Goal: Task Accomplishment & Management: Use online tool/utility

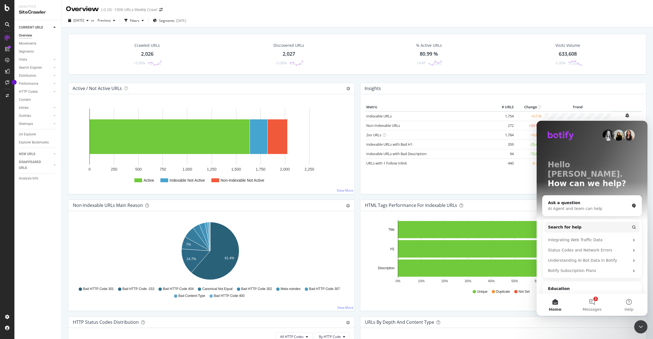
click at [282, 197] on div "Active / Not Active URLs Chart (by Value) Chart (by Percentage) Table Expand Ex…" at bounding box center [211, 141] width 292 height 117
click at [8, 83] on icon at bounding box center [7, 82] width 4 height 4
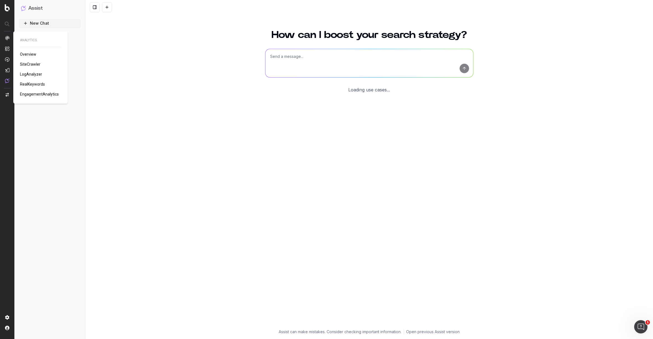
click at [7, 37] on img at bounding box center [7, 38] width 4 height 4
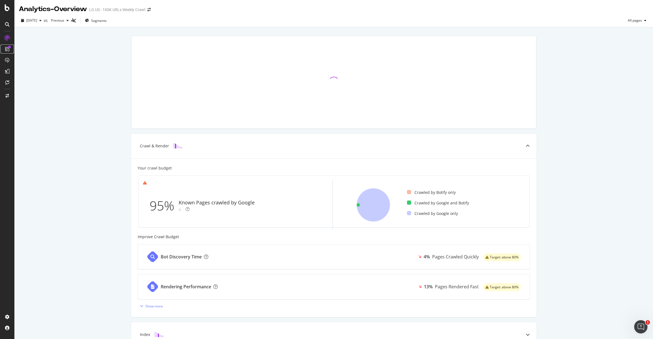
click at [7, 49] on icon at bounding box center [7, 49] width 4 height 4
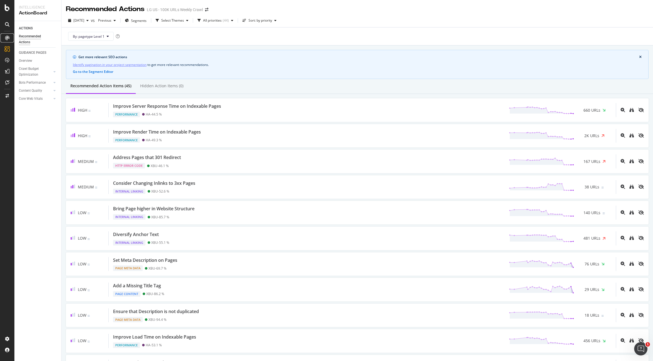
click at [7, 40] on div at bounding box center [7, 37] width 9 height 9
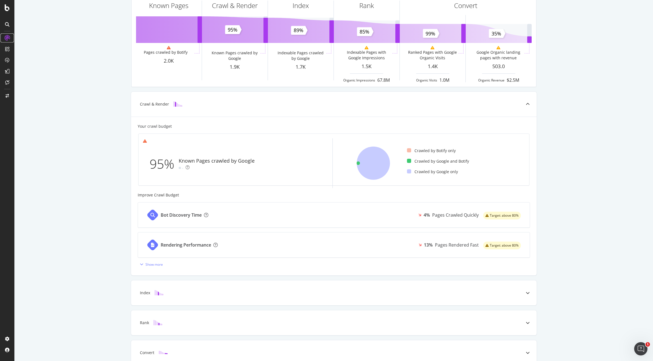
scroll to position [43, 0]
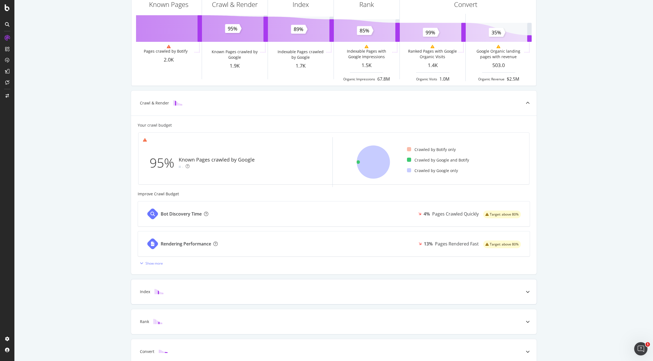
click at [520, 291] on div at bounding box center [528, 291] width 18 height 25
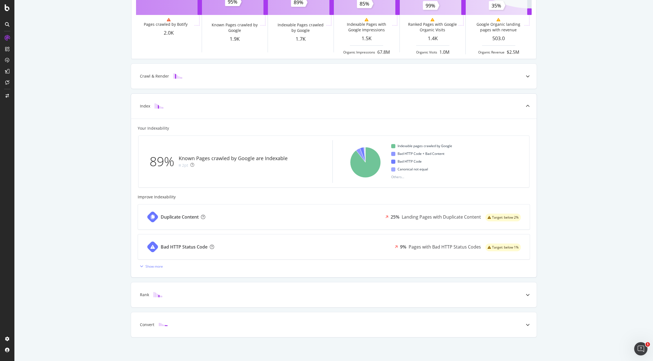
scroll to position [70, 0]
click at [525, 295] on icon at bounding box center [527, 294] width 4 height 4
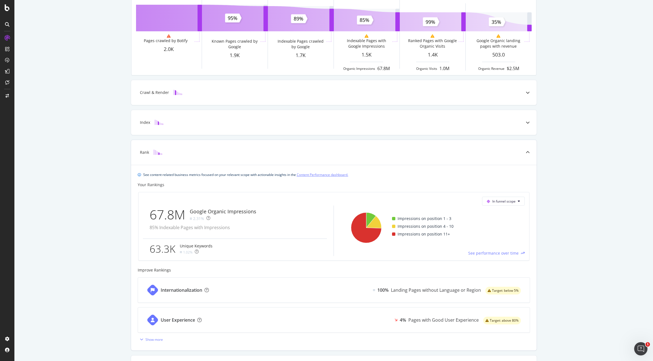
scroll to position [0, 0]
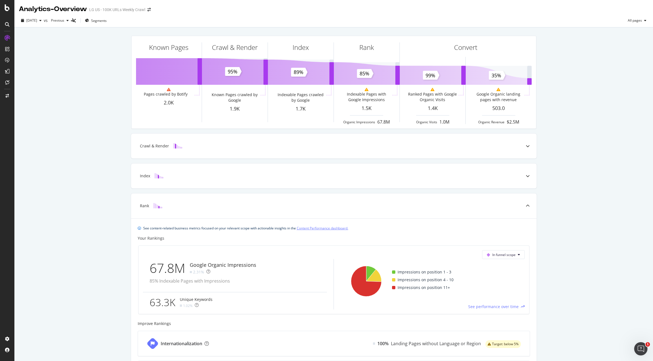
click at [113, 106] on div "Known Pages Pages crawled by Botify 2.0K Crawl & Render Known Pages crawled by …" at bounding box center [333, 242] width 638 height 430
click at [30, 60] on div "SiteCrawler" at bounding box center [30, 63] width 20 height 6
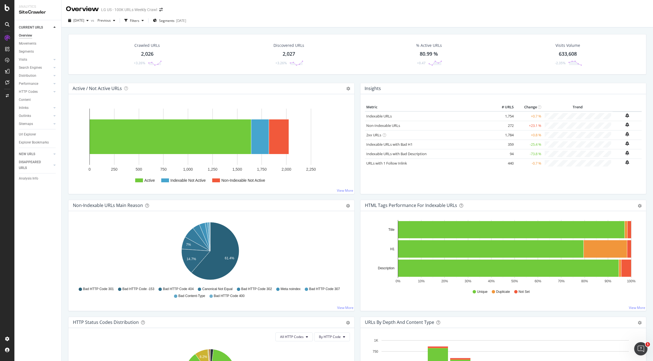
click at [638, 339] on icon "Open Intercom Messenger" at bounding box center [640, 348] width 9 height 9
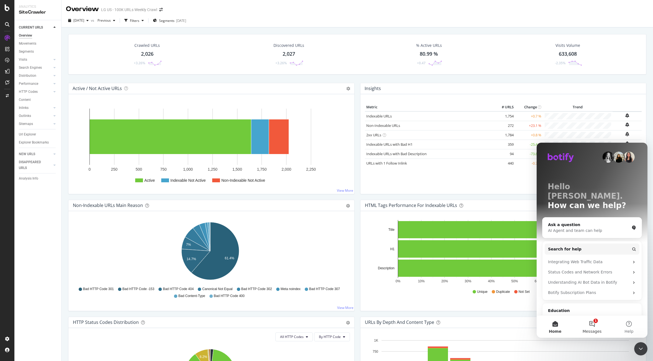
click at [592, 325] on button "1 Messages" at bounding box center [591, 326] width 37 height 22
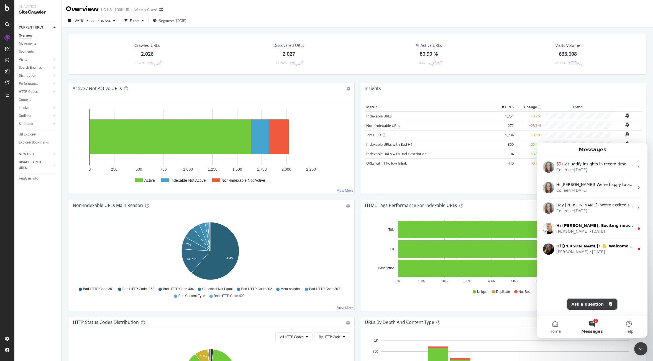
click at [586, 304] on button "Ask a question" at bounding box center [592, 303] width 50 height 11
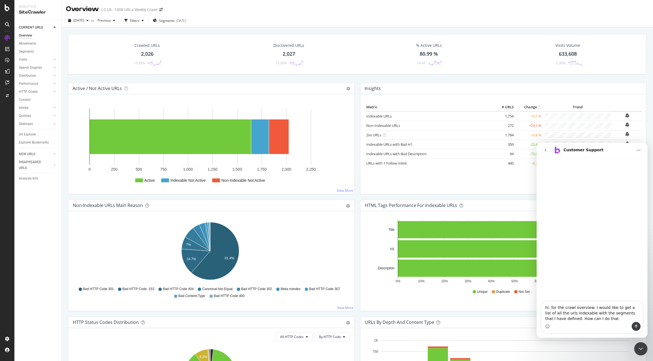
type textarea "hi. for the crawl overview. I would like to get a list of all the urls indexabl…"
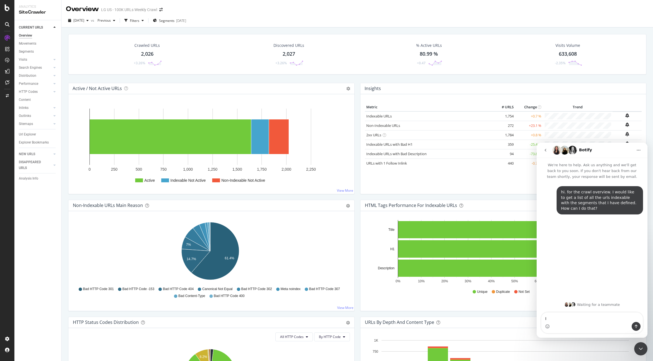
type textarea "I"
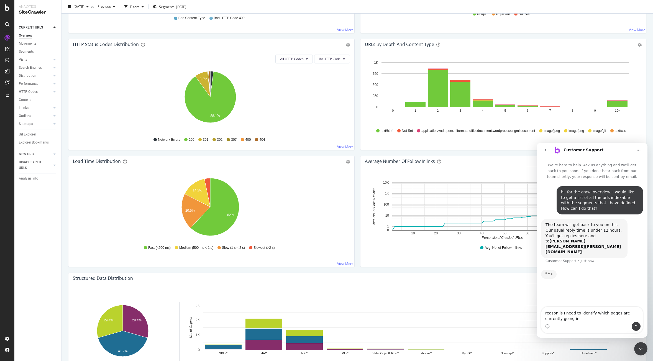
scroll to position [317, 0]
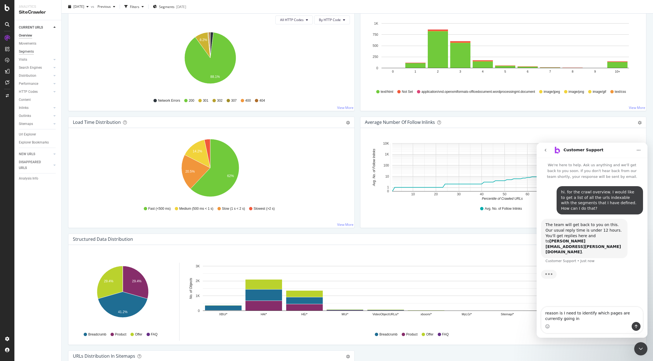
click at [31, 50] on div "Segments" at bounding box center [26, 52] width 15 height 6
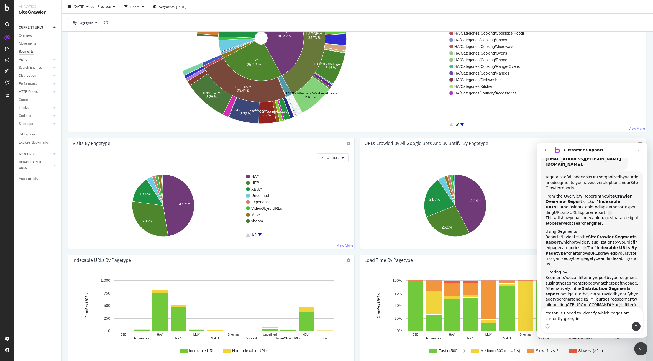
scroll to position [122, 0]
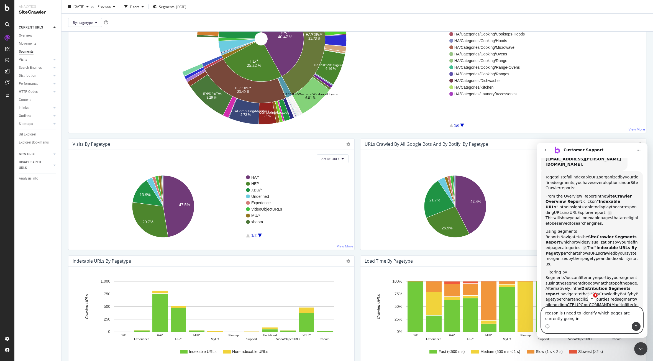
click at [578, 320] on textarea "reason is I need to identify which pages are currently going in" at bounding box center [591, 314] width 101 height 15
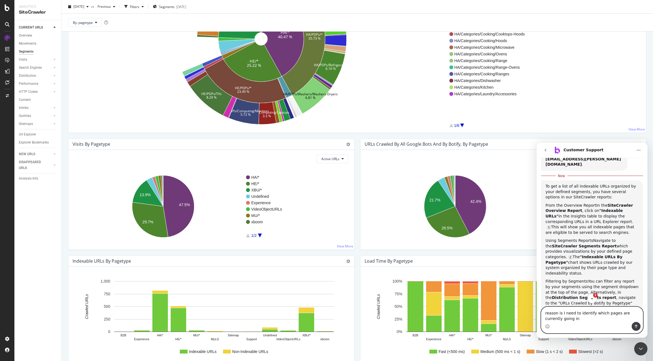
scroll to position [96, 0]
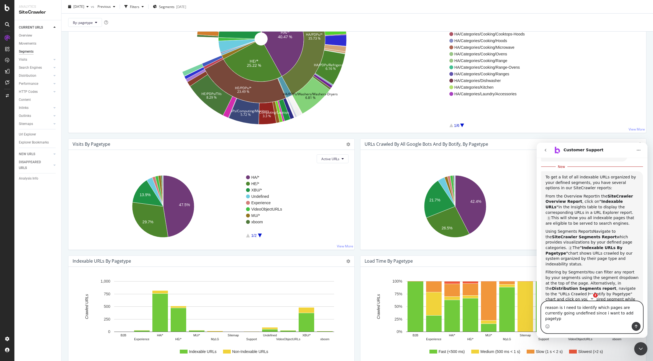
type textarea "reason is I need to identify which pages are currently going undefined since i …"
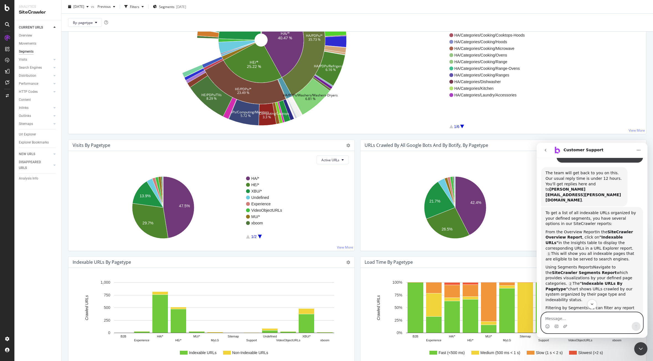
scroll to position [52, 0]
click at [31, 35] on div "Overview" at bounding box center [25, 36] width 13 height 6
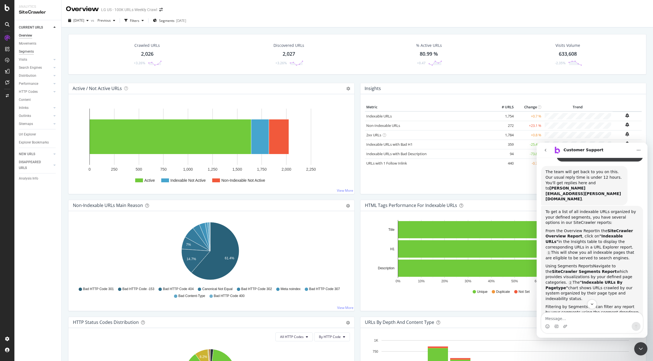
click at [28, 52] on div "Segments" at bounding box center [26, 52] width 15 height 6
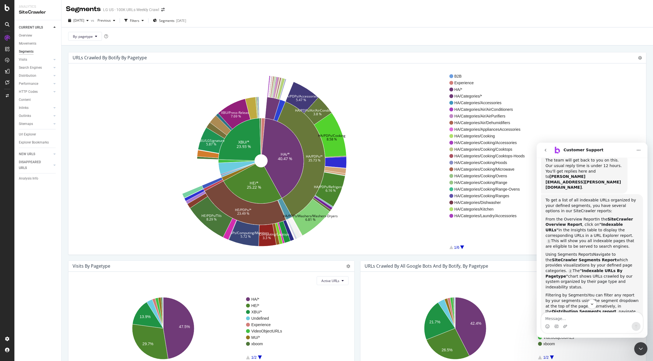
scroll to position [83, 0]
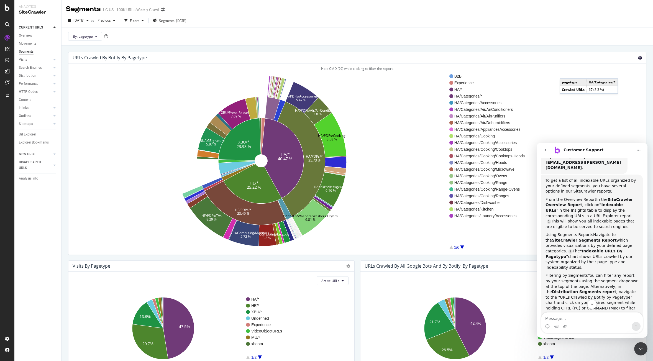
click at [638, 56] on icon at bounding box center [640, 58] width 4 height 4
click at [624, 107] on span "Export as CSV" at bounding box center [623, 108] width 44 height 7
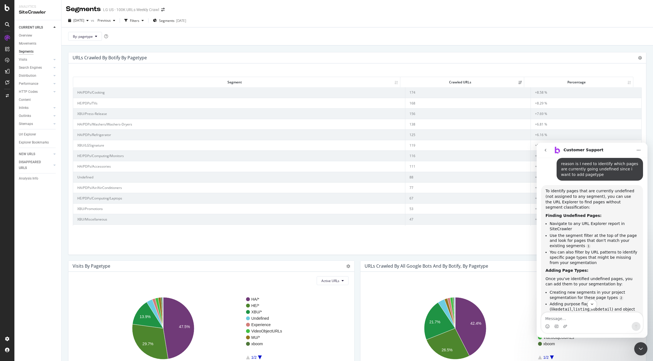
scroll to position [310, 0]
click at [30, 133] on div "Url Explorer" at bounding box center [27, 135] width 17 height 6
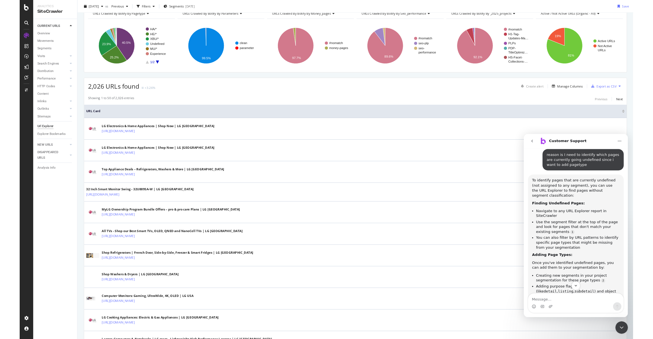
scroll to position [18, 0]
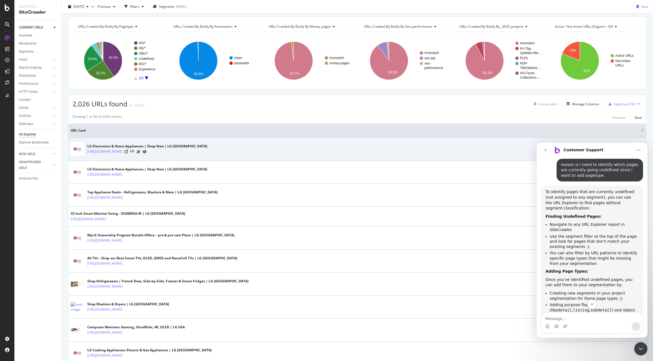
click at [143, 151] on icon at bounding box center [145, 151] width 4 height 3
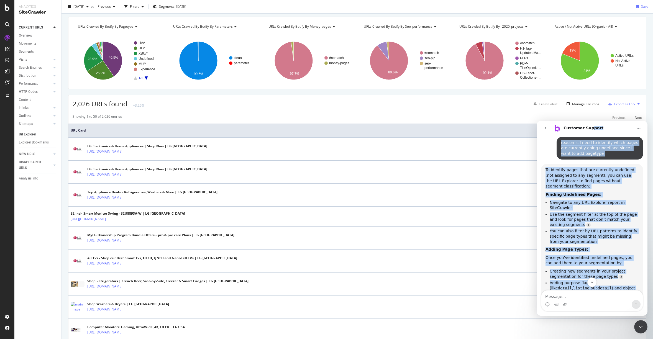
drag, startPoint x: 590, startPoint y: 127, endPoint x: 568, endPoint y: 275, distance: 149.0
click at [568, 283] on div "Customer Support We're here to help. Ask us anything and we'll get back to you …" at bounding box center [591, 218] width 111 height 195
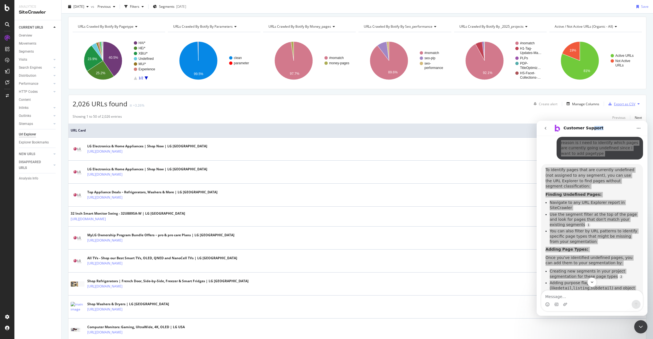
click at [629, 104] on div "Export as CSV" at bounding box center [624, 104] width 21 height 5
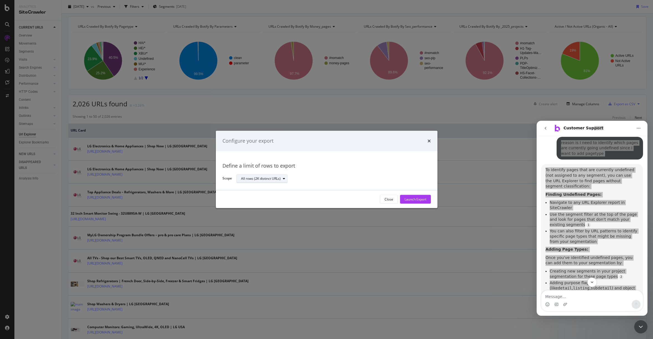
click at [281, 180] on div "All rows (2K distinct URLs)" at bounding box center [264, 179] width 46 height 8
click at [280, 179] on div "modal" at bounding box center [283, 178] width 7 height 3
click at [411, 199] on div "Launch Export" at bounding box center [415, 199] width 22 height 5
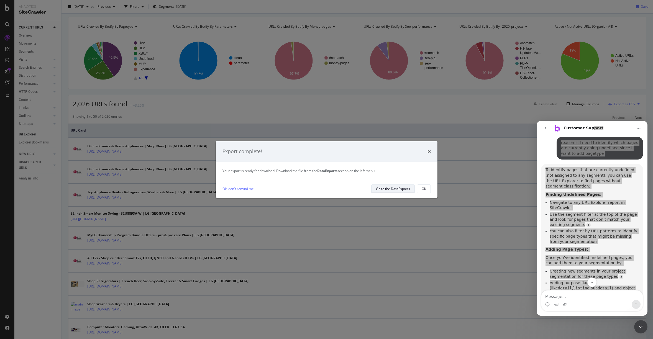
click at [394, 188] on div "Go to the DataExports" at bounding box center [393, 188] width 34 height 5
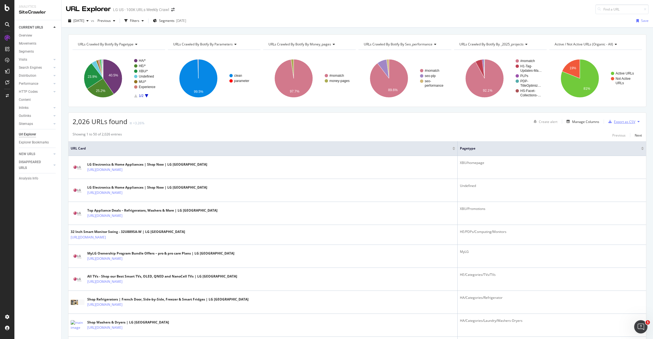
click at [626, 124] on div "Export as CSV" at bounding box center [620, 121] width 29 height 8
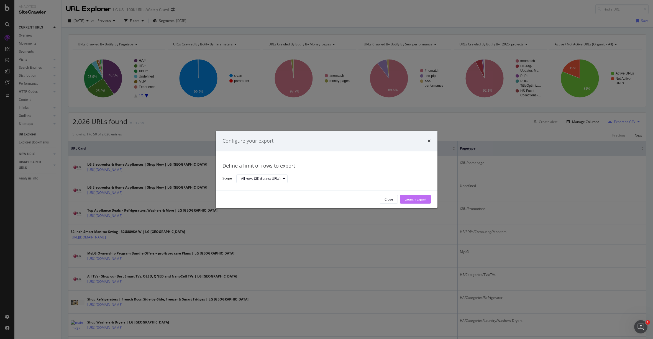
click at [411, 200] on div "Launch Export" at bounding box center [415, 199] width 22 height 5
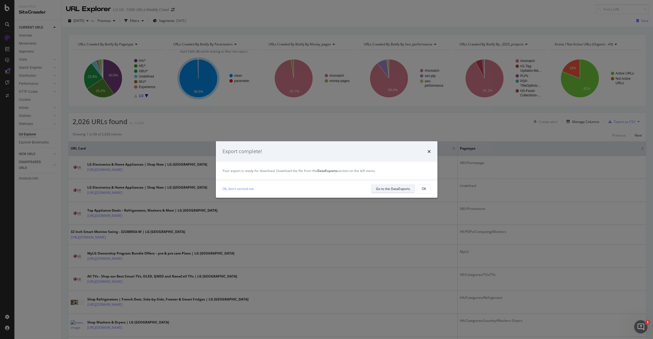
click at [387, 189] on div "Go to the DataExports" at bounding box center [393, 188] width 34 height 5
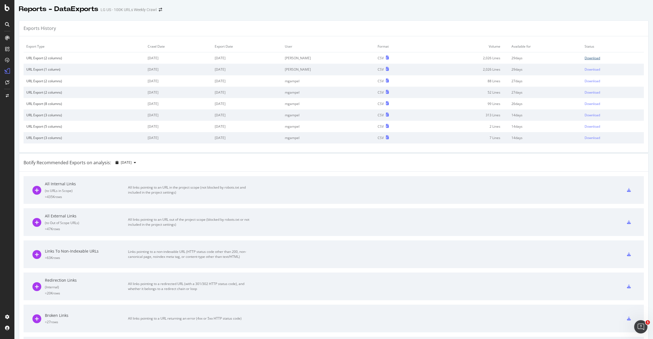
click at [586, 58] on div "Download" at bounding box center [592, 58] width 16 height 5
click at [7, 316] on icon at bounding box center [7, 317] width 6 height 6
click at [39, 316] on div "Segment Editor" at bounding box center [43, 314] width 53 height 4
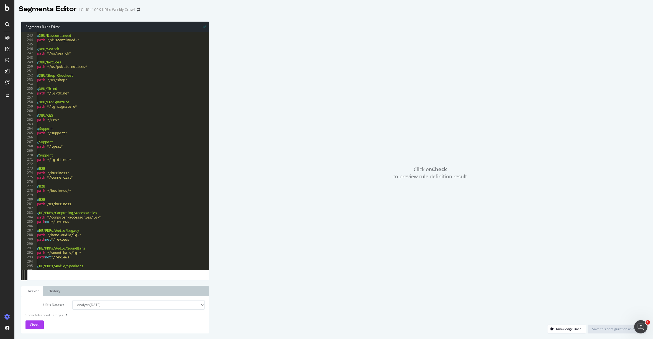
scroll to position [1040, 0]
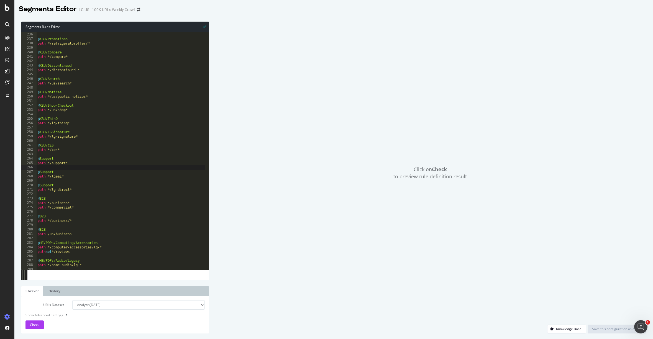
click at [94, 168] on div "path */promotions* @ XBU/Promotions path */refrigeratoroffer/* @ XBU/Compare pa…" at bounding box center [306, 149] width 538 height 243
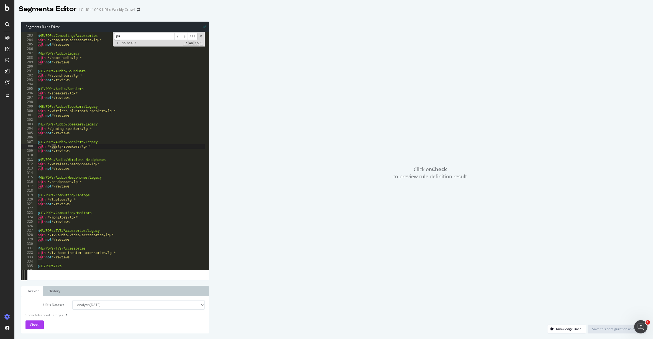
type input "p"
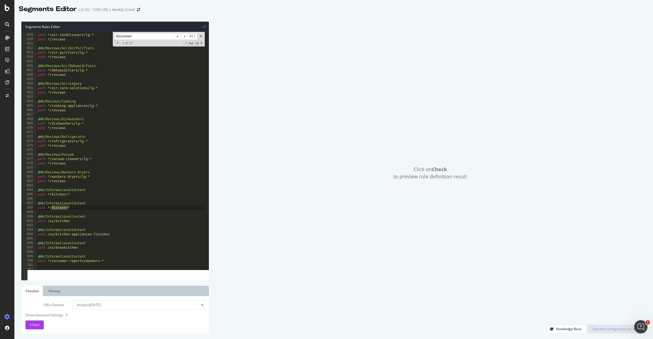
scroll to position [2870, 0]
type input "discover"
click at [183, 36] on span "​" at bounding box center [184, 36] width 7 height 7
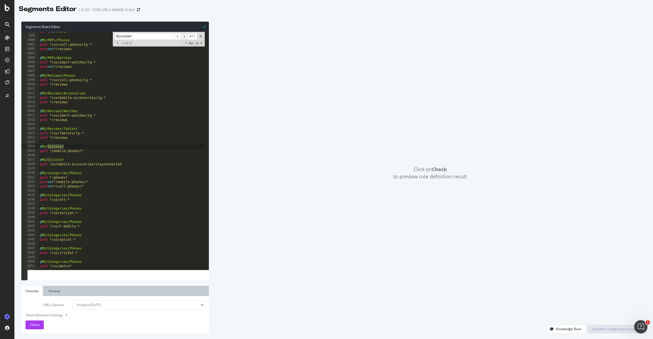
scroll to position [4419, 0]
click at [183, 36] on span "​" at bounding box center [184, 36] width 7 height 7
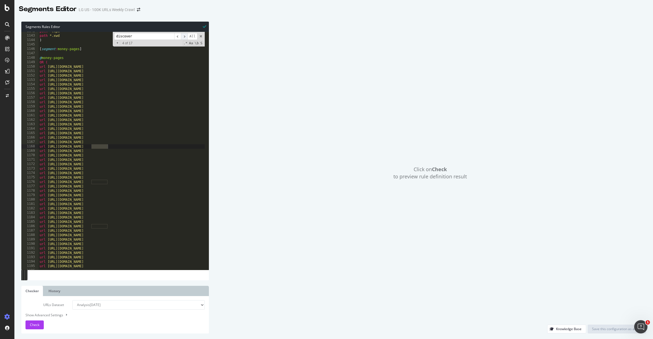
scroll to position [5057, 0]
click at [183, 36] on span "​" at bounding box center [184, 36] width 7 height 7
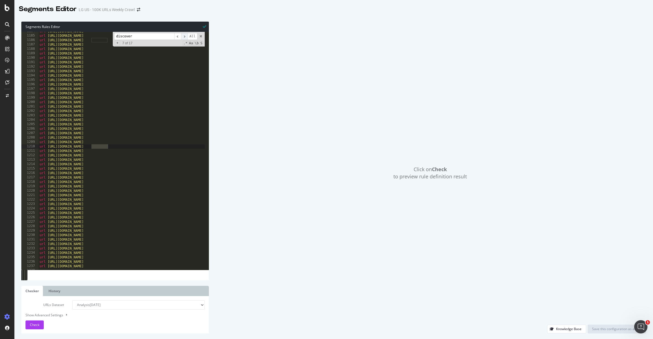
scroll to position [5478, 0]
click at [183, 36] on span "​" at bounding box center [184, 36] width 7 height 7
click at [155, 202] on div "url [URL][DOMAIN_NAME] url [URL][DOMAIN_NAME] url [URL][DOMAIN_NAME] url [URL][…" at bounding box center [307, 150] width 538 height 243
click at [155, 203] on div "url [URL][DOMAIN_NAME] url [URL][DOMAIN_NAME] url [URL][DOMAIN_NAME] url [URL][…" at bounding box center [307, 150] width 538 height 243
type textarea "url [URL][DOMAIN_NAME]"
